Goal: Find specific page/section: Find specific page/section

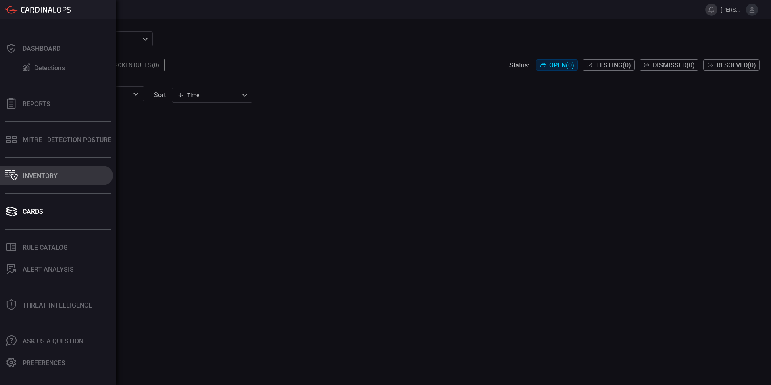
click at [46, 181] on button "Inventory" at bounding box center [56, 175] width 113 height 19
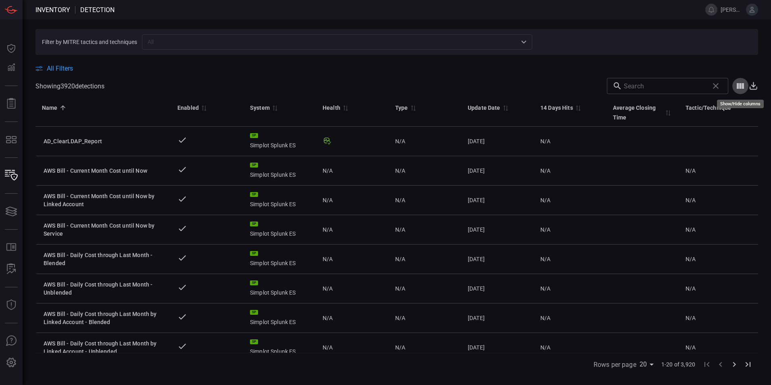
click at [740, 86] on icon "Show/Hide columns" at bounding box center [740, 86] width 7 height 6
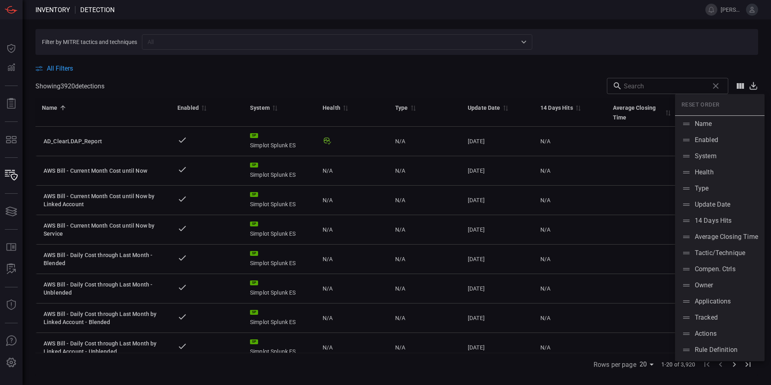
click at [633, 52] on div at bounding box center [385, 192] width 771 height 385
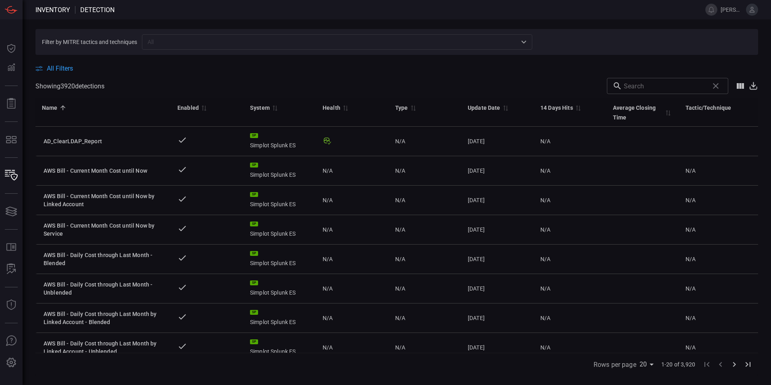
click at [239, 367] on div "Rows per page 20 20 1-20 of 3,920" at bounding box center [397, 364] width 723 height 23
click at [59, 65] on span "All Filters" at bounding box center [60, 69] width 26 height 8
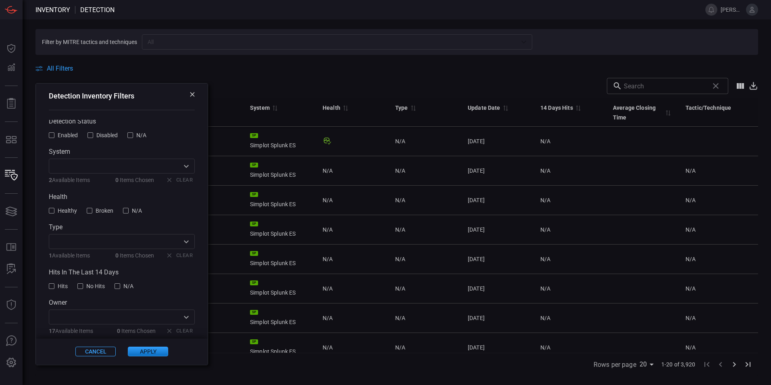
scroll to position [40, 0]
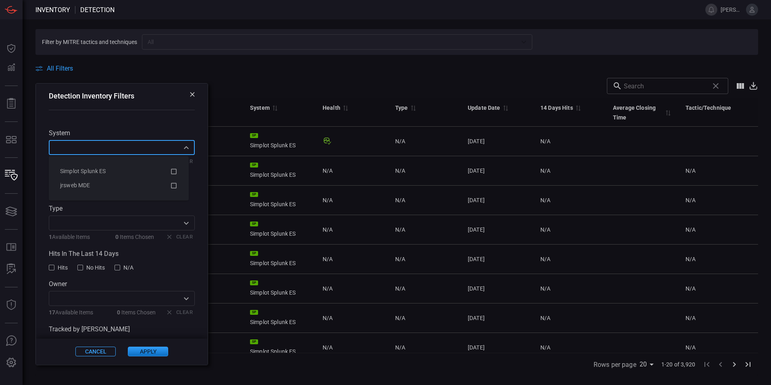
click at [122, 148] on input "text" at bounding box center [115, 147] width 128 height 10
click at [96, 181] on div "jrsweb MDE" at bounding box center [115, 185] width 110 height 8
click at [146, 355] on button "Apply" at bounding box center [148, 352] width 40 height 10
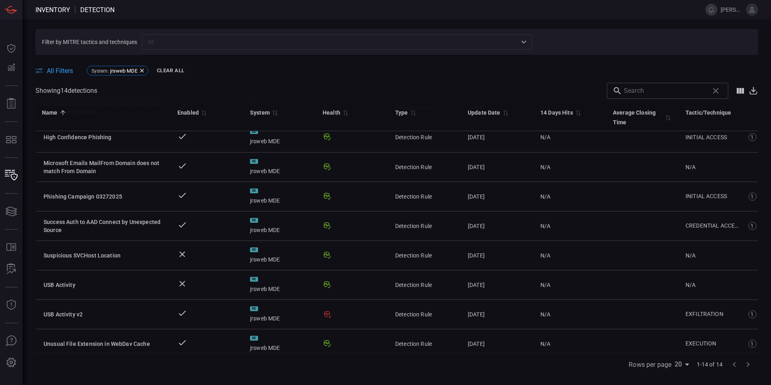
scroll to position [161, 0]
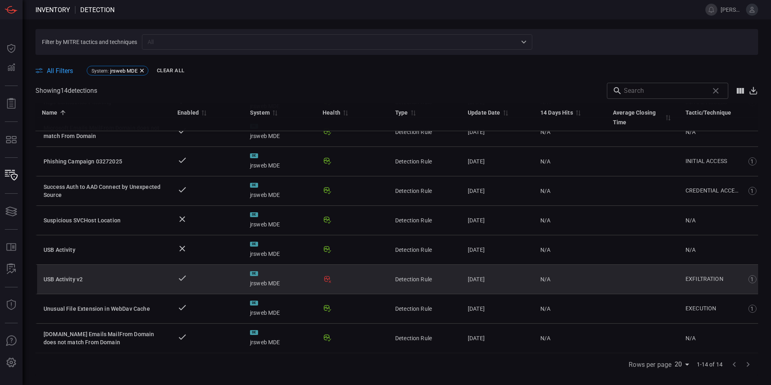
click at [328, 279] on icon at bounding box center [327, 279] width 6 height 6
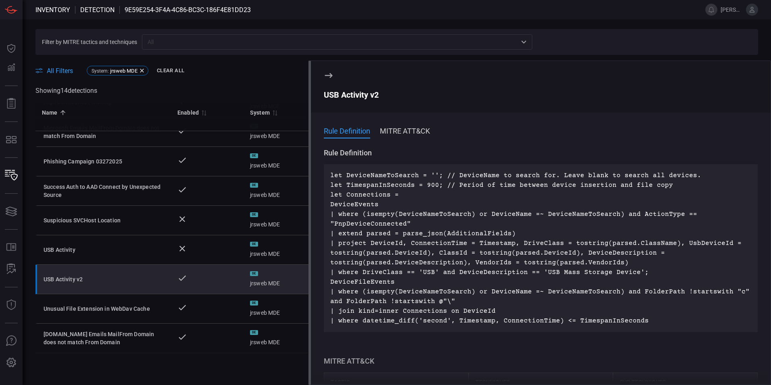
click at [330, 72] on icon at bounding box center [329, 76] width 10 height 10
